Goal: Information Seeking & Learning: Learn about a topic

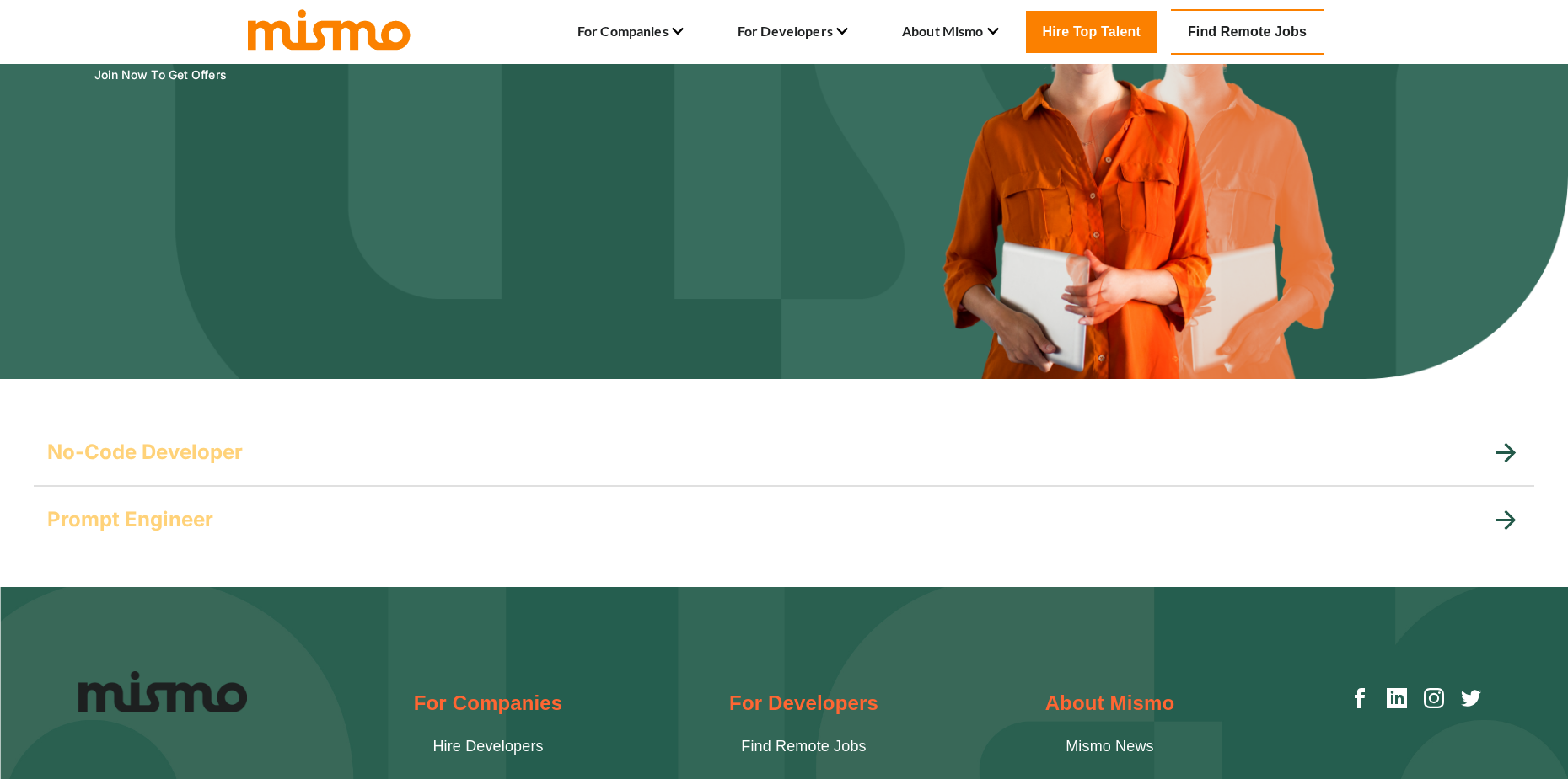
scroll to position [253, 0]
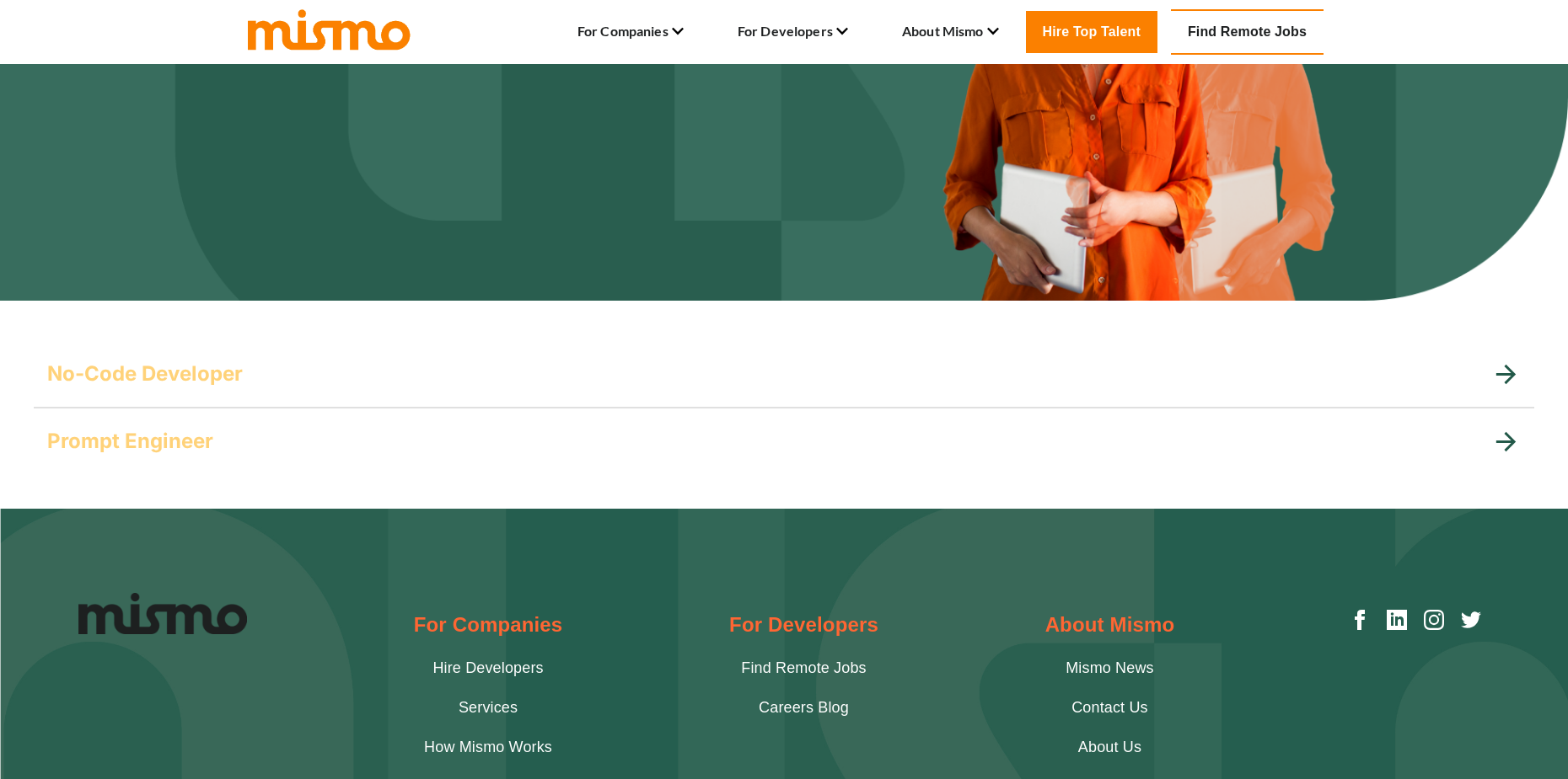
drag, startPoint x: 170, startPoint y: 449, endPoint x: 302, endPoint y: 552, distance: 167.4
click at [317, 558] on div "For Companies Hire Developers Services How Mismo works Clients Employer Blog Fo…" at bounding box center [784, 412] width 1568 height 1202
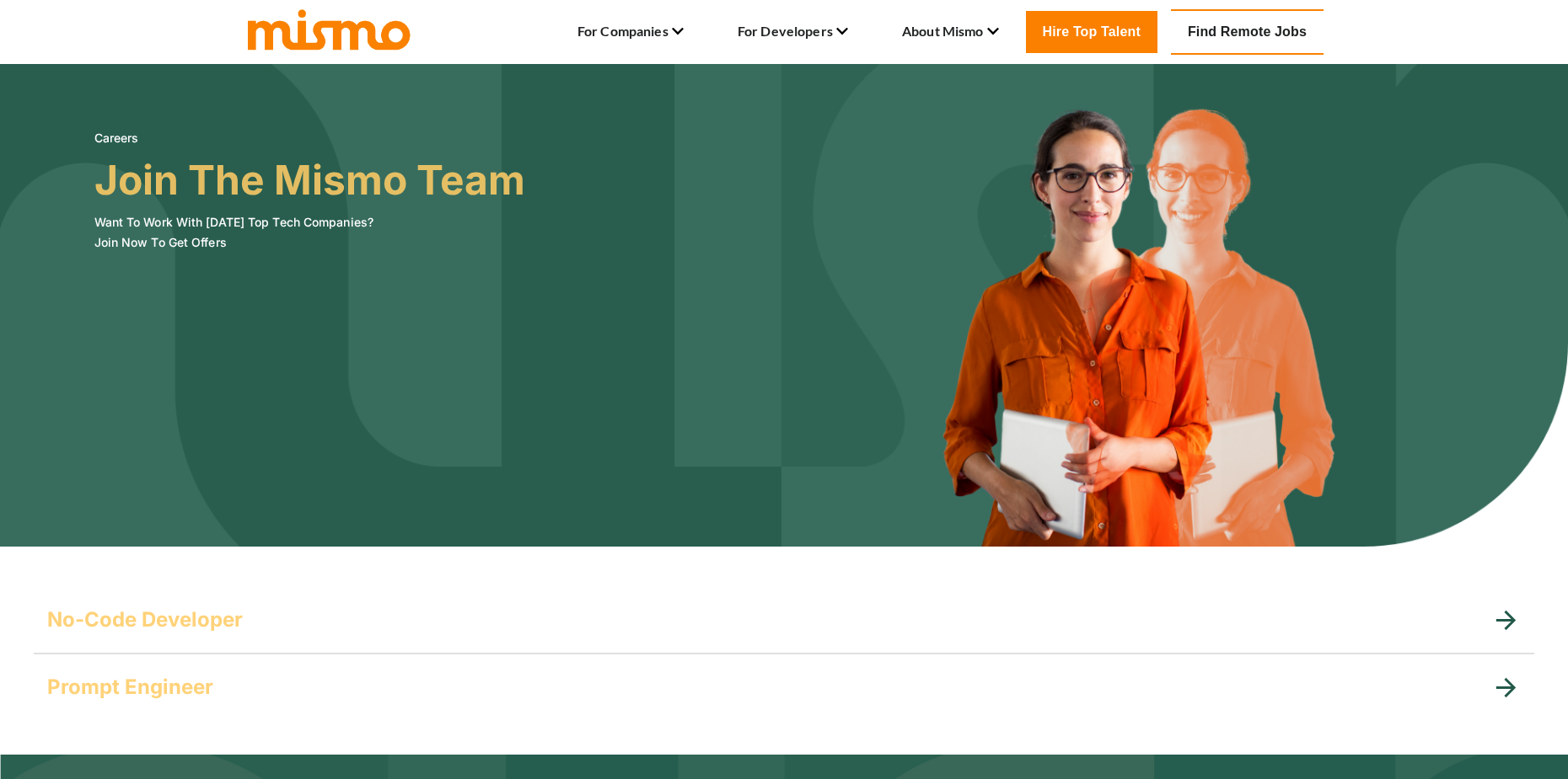
scroll to position [0, 0]
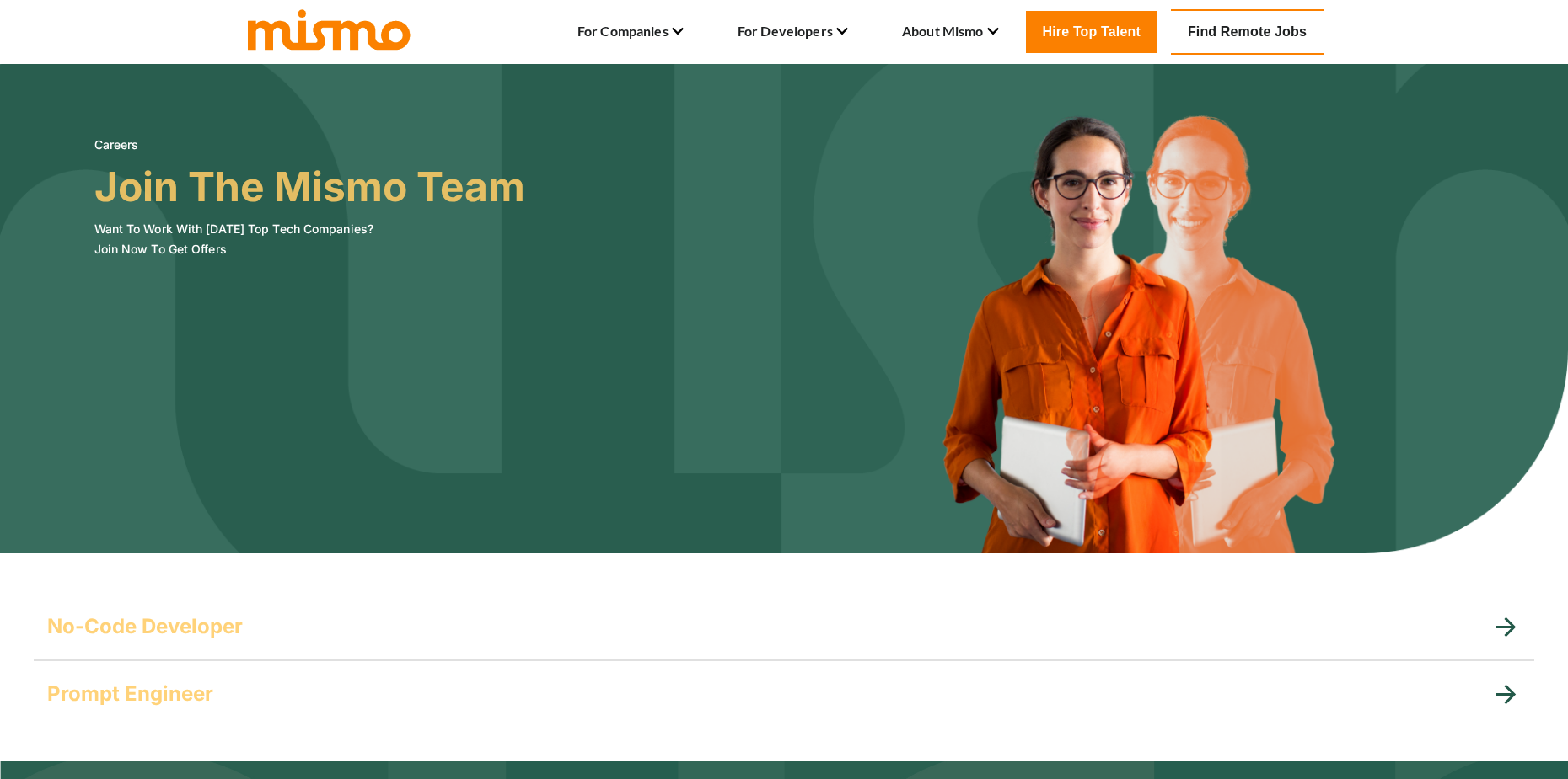
click at [296, 190] on h3 "Join The Mismo Team" at bounding box center [310, 187] width 431 height 47
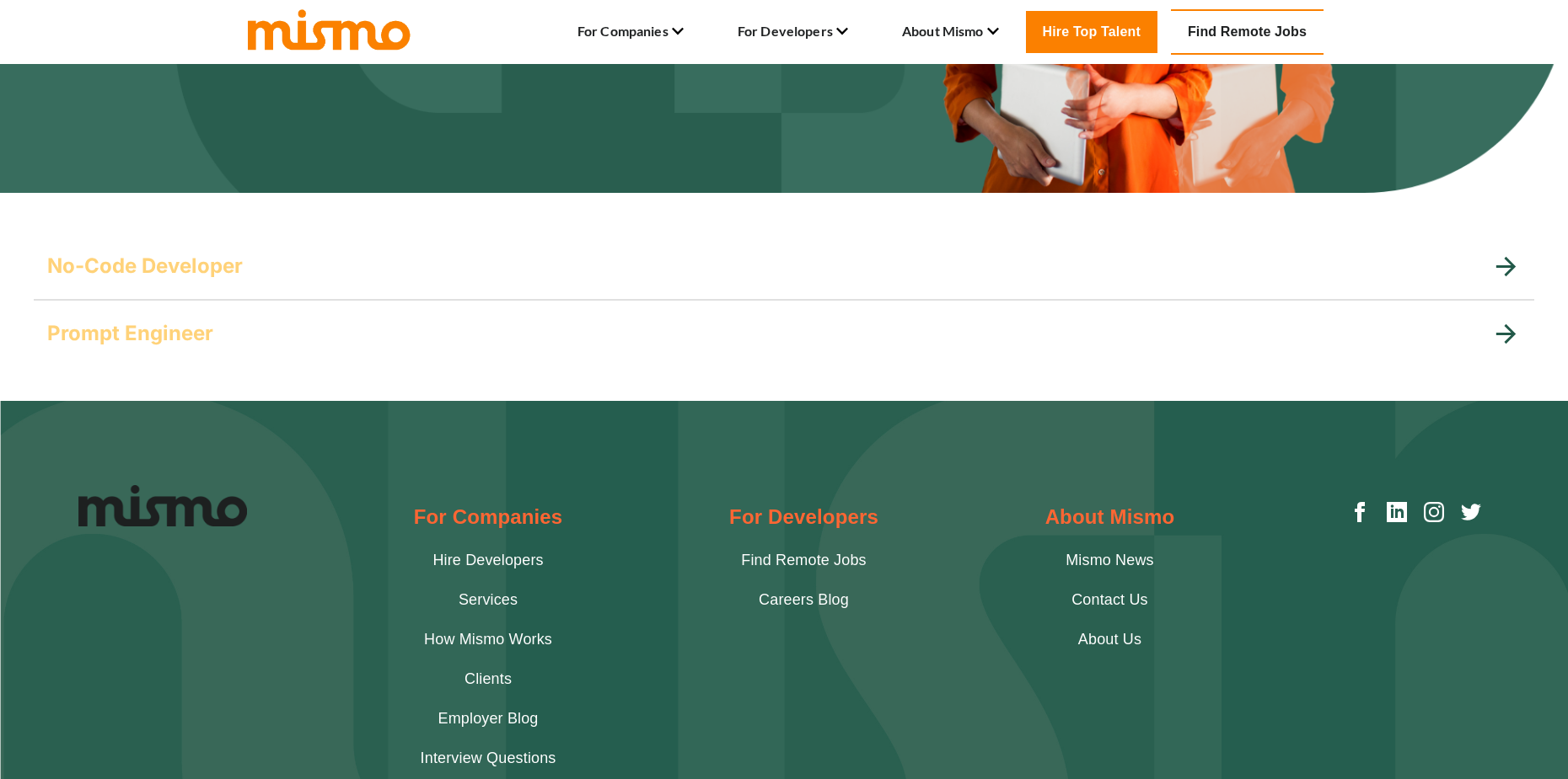
scroll to position [421, 0]
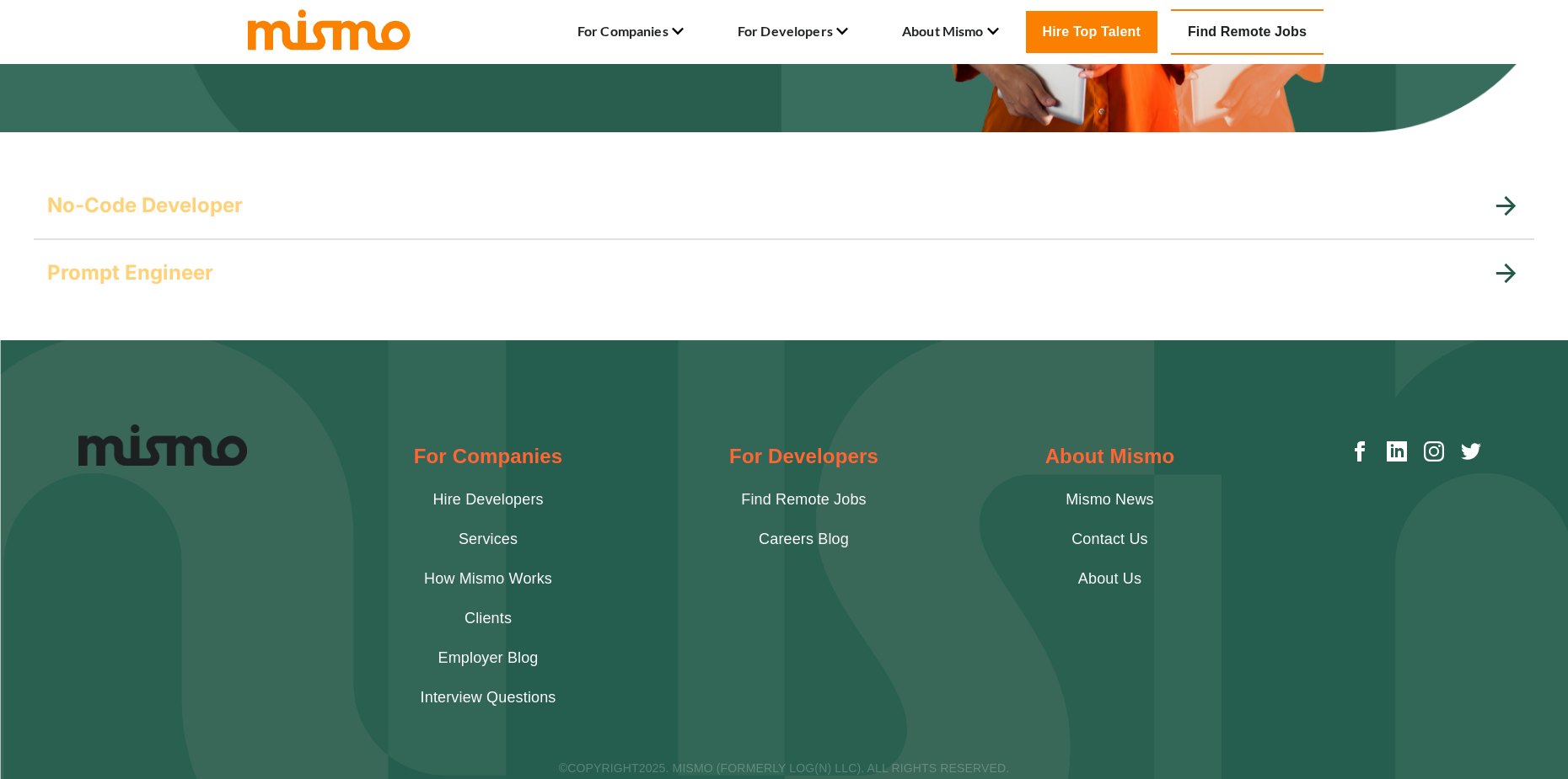
click at [185, 277] on h5 "Prompt Engineer" at bounding box center [130, 273] width 166 height 27
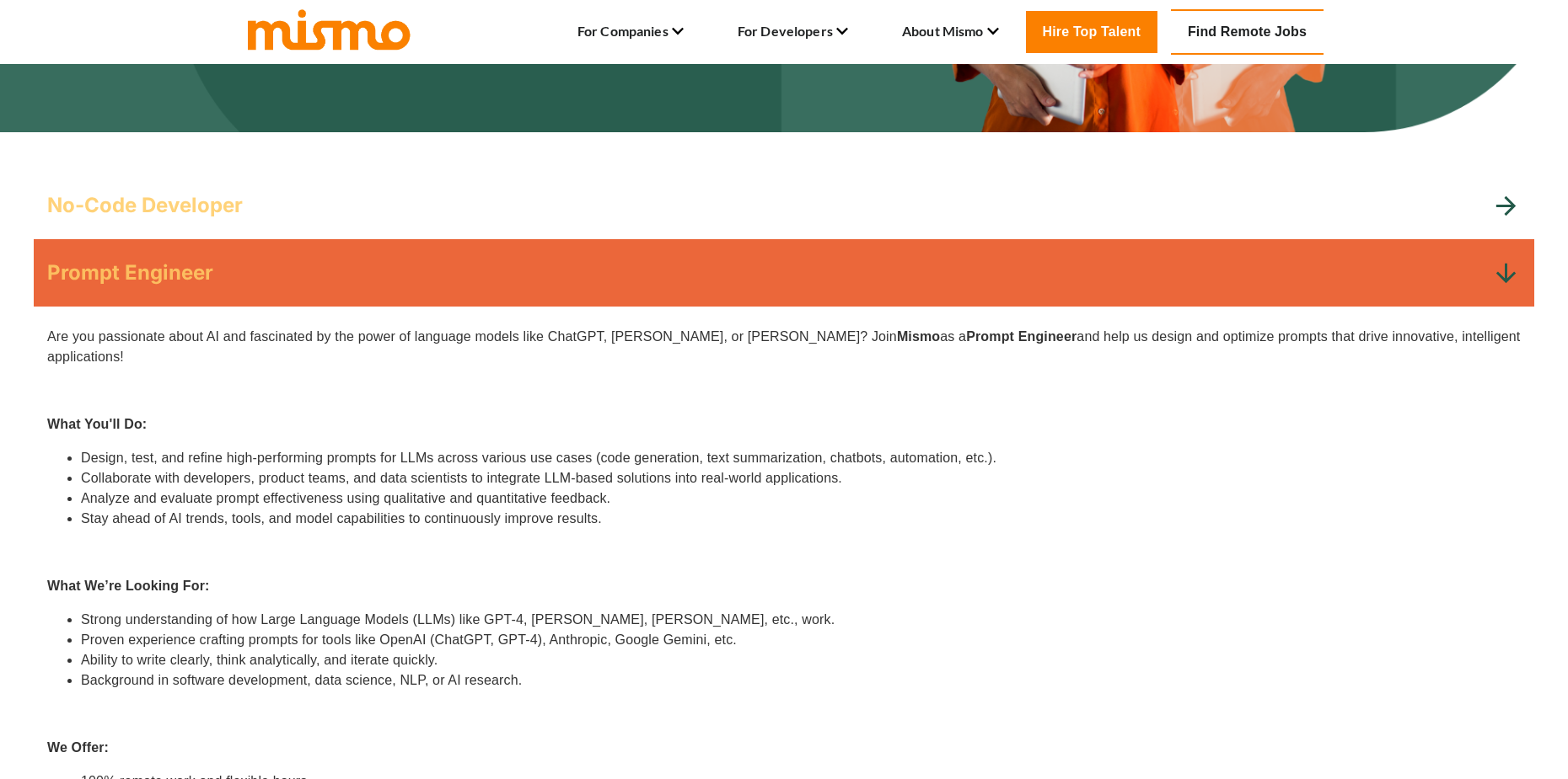
click at [205, 226] on div "No-Code Developer" at bounding box center [784, 206] width 1500 height 68
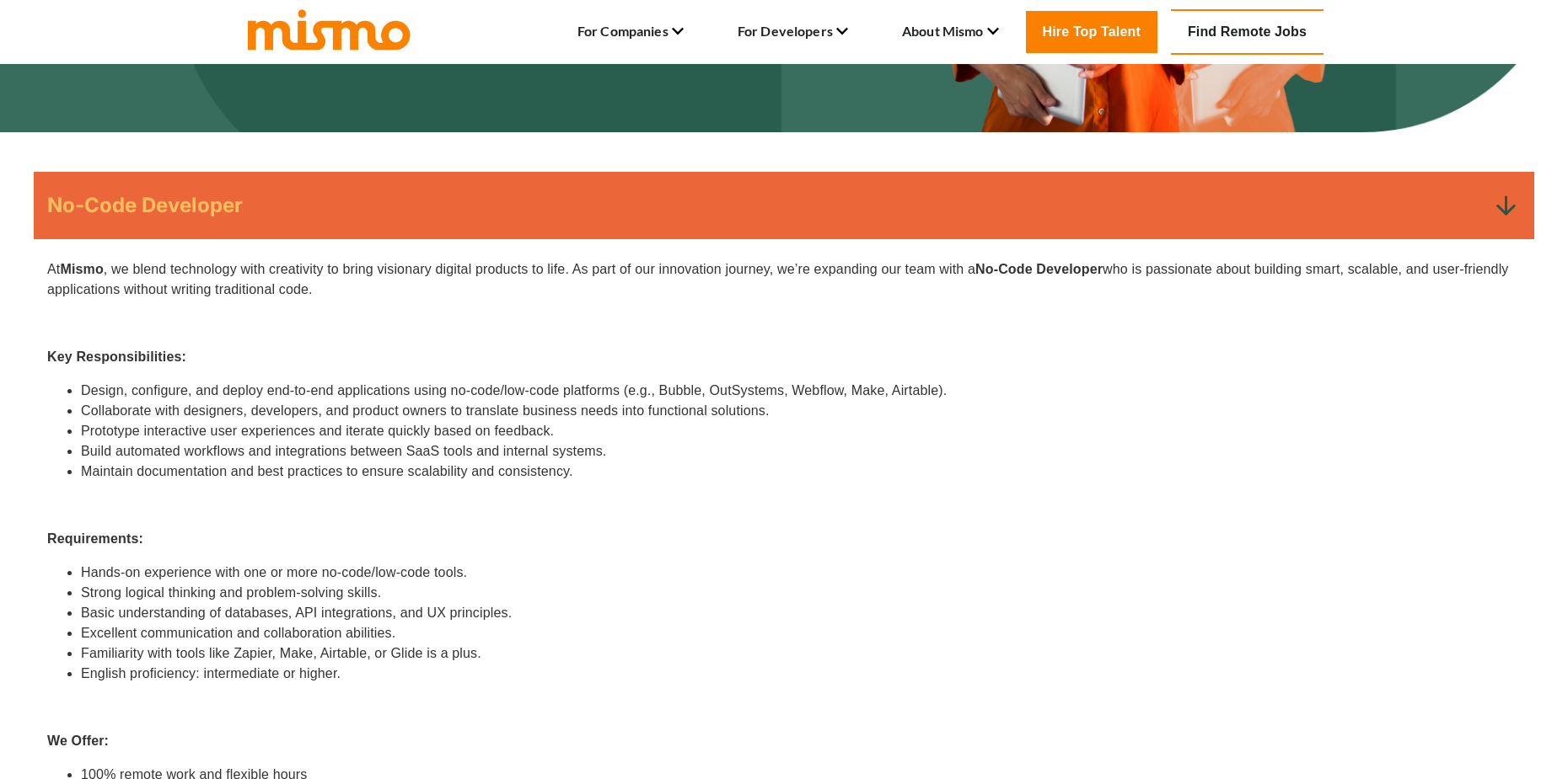
click at [205, 229] on div "No-Code Developer" at bounding box center [784, 206] width 1500 height 68
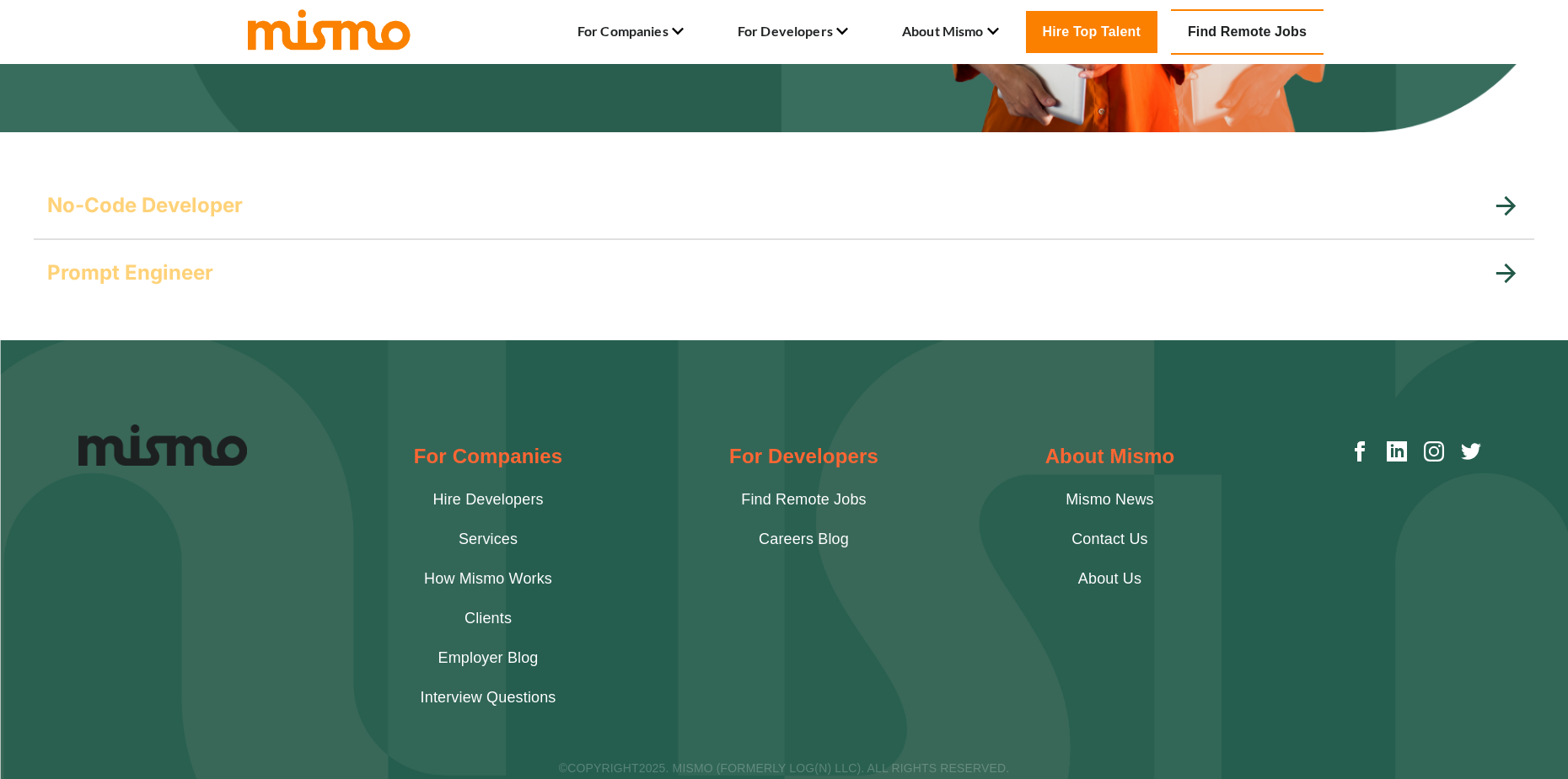
click at [196, 290] on div "Prompt Engineer" at bounding box center [784, 273] width 1500 height 68
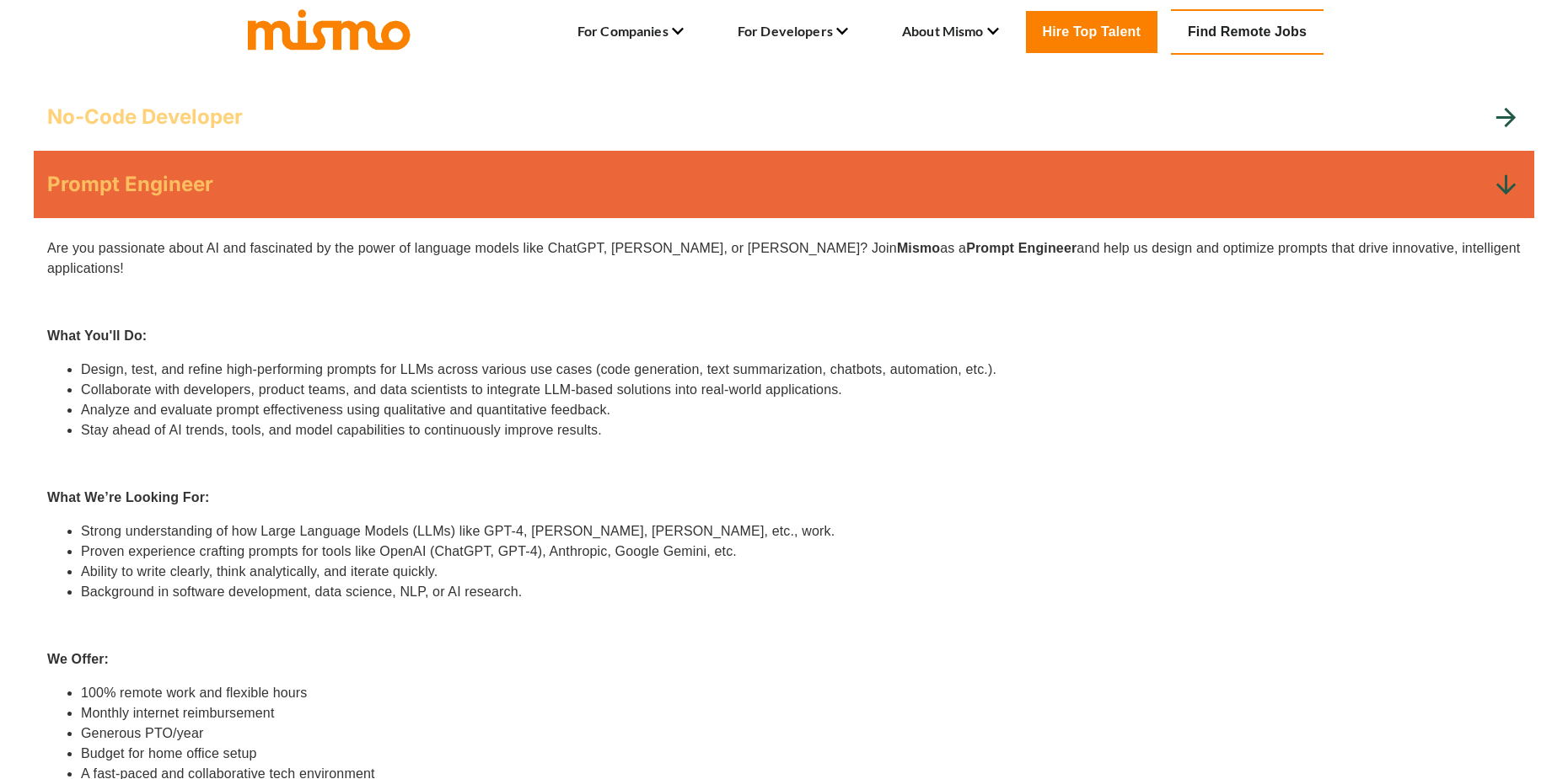
scroll to position [505, 0]
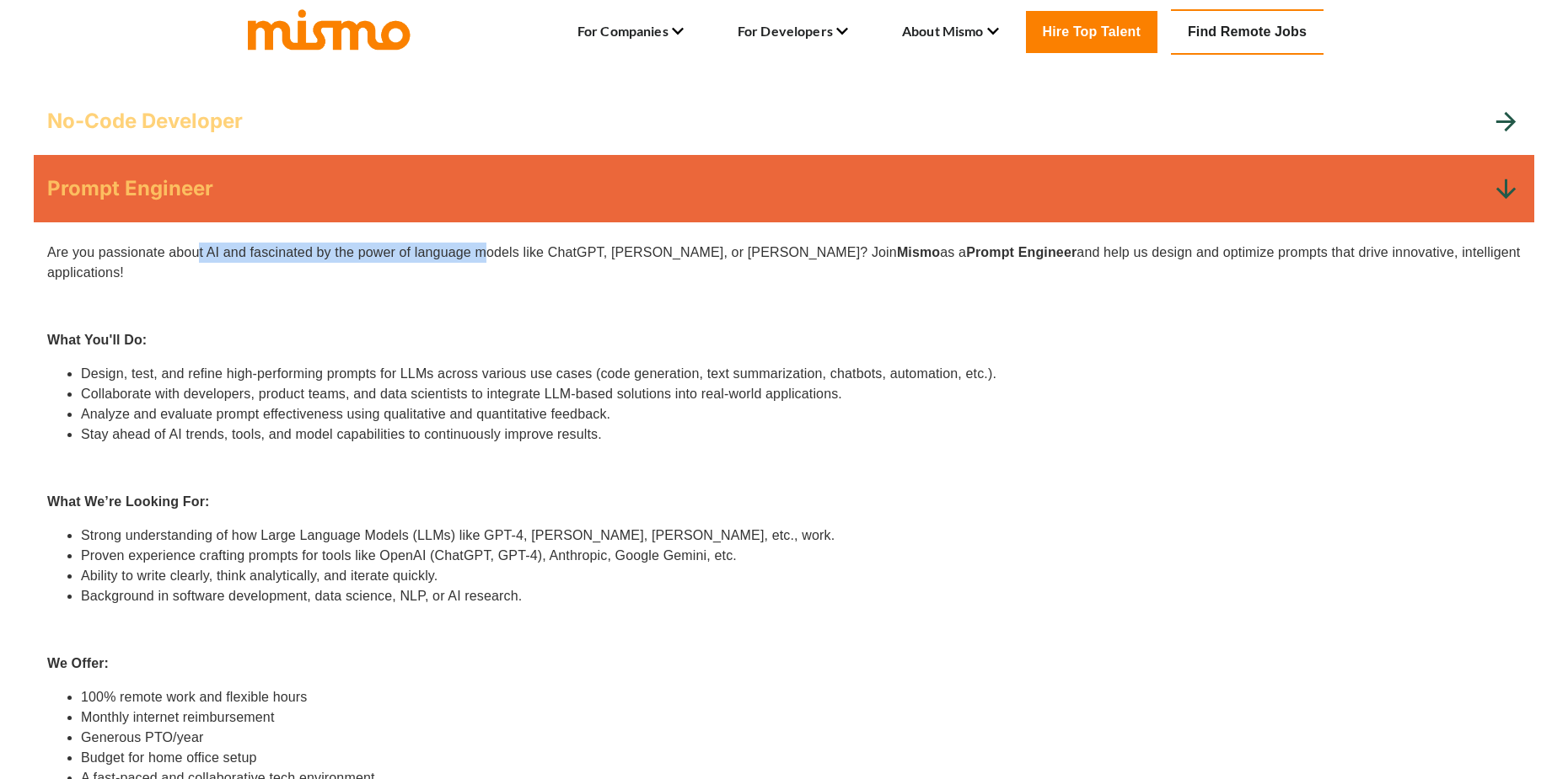
drag, startPoint x: 200, startPoint y: 250, endPoint x: 487, endPoint y: 244, distance: 287.1
click at [485, 244] on p "Are you passionate about AI and fascinated by the power of language models like…" at bounding box center [783, 262] width 1473 height 40
click at [353, 308] on div "Are you passionate about AI and fascinated by the power of language models like…" at bounding box center [783, 620] width 1473 height 755
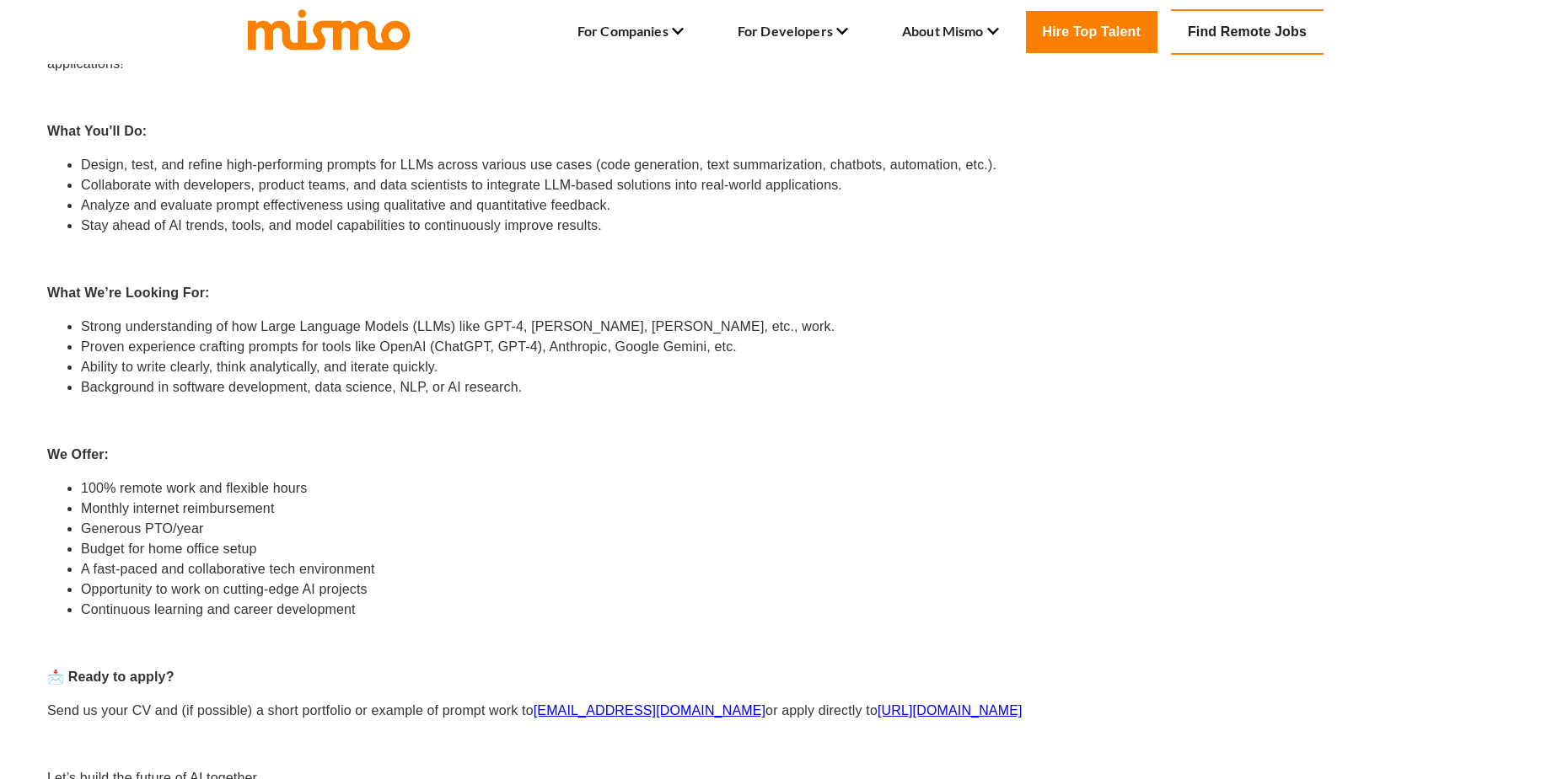
scroll to position [927, 0]
